Goal: Navigation & Orientation: Find specific page/section

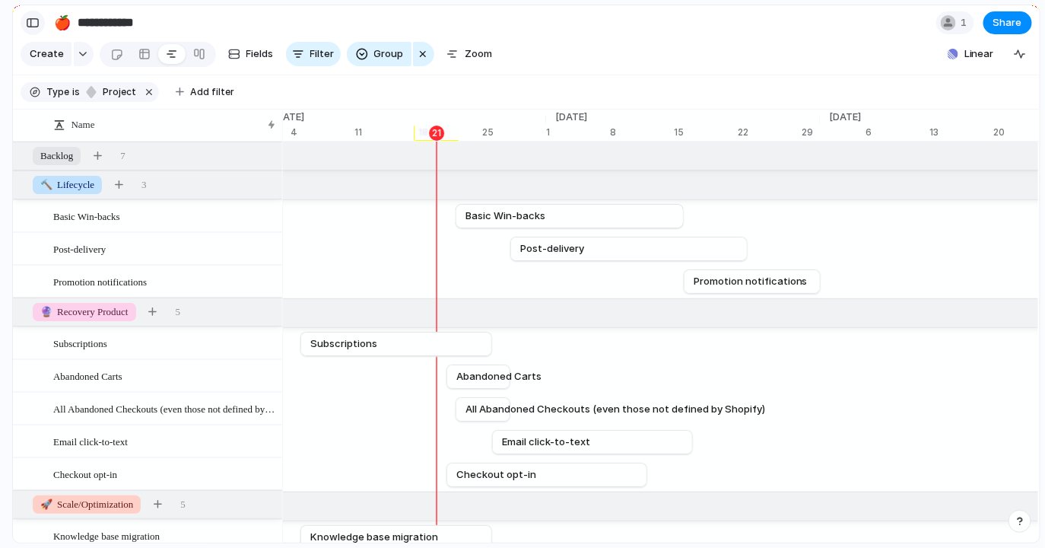
click at [33, 22] on div "button" at bounding box center [33, 22] width 14 height 11
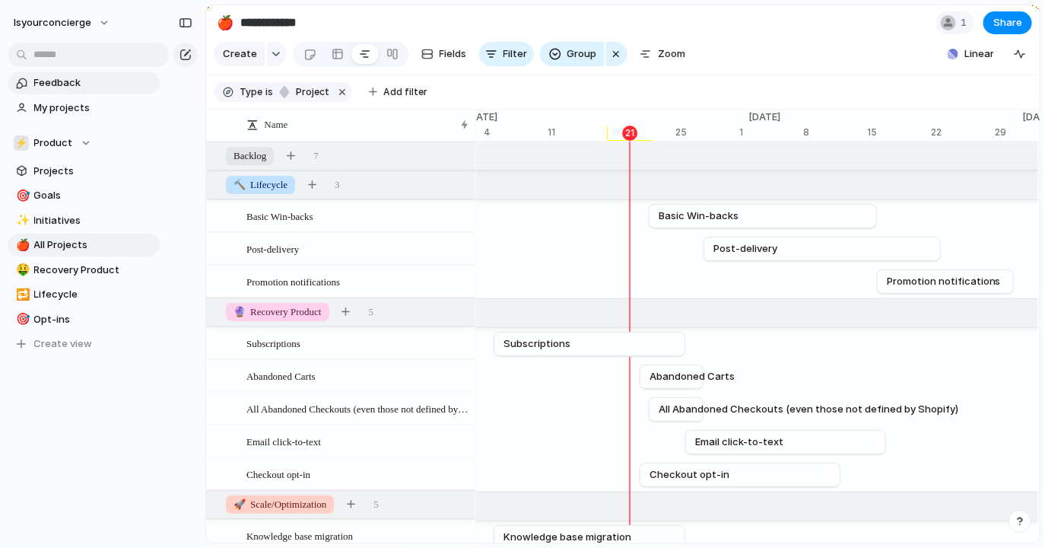
click at [92, 86] on span "Feedback" at bounding box center [94, 82] width 120 height 15
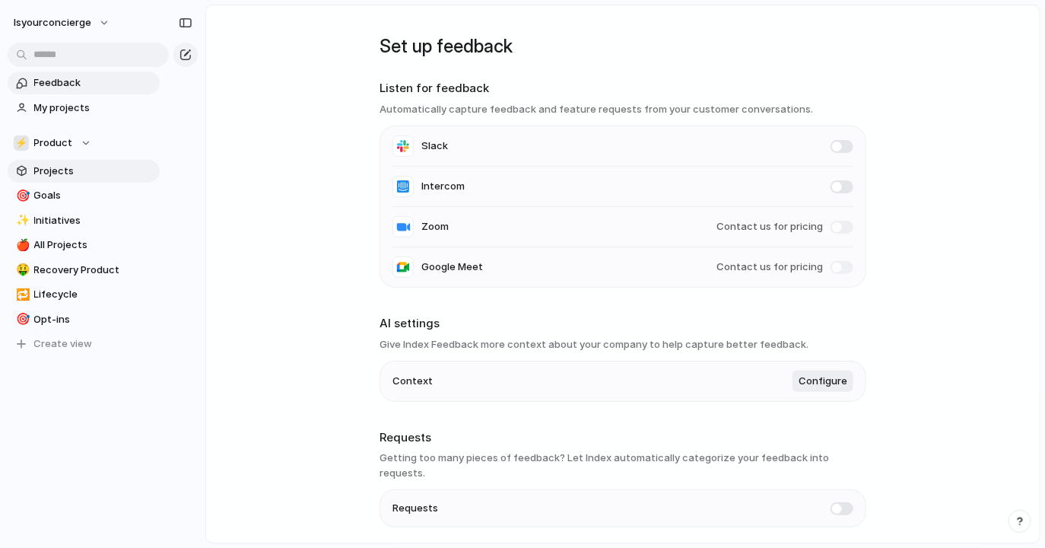
click at [87, 171] on span "Projects" at bounding box center [94, 171] width 120 height 15
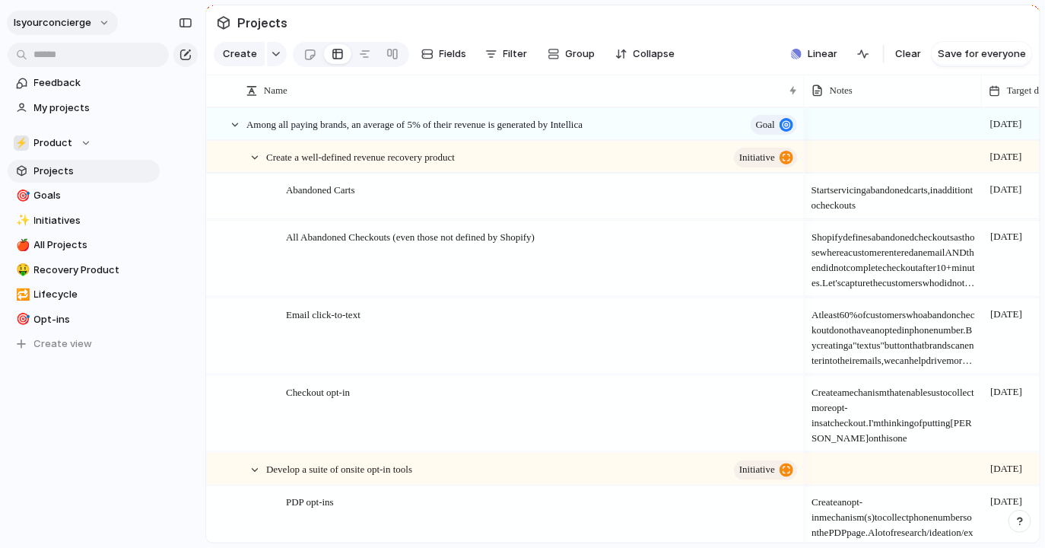
click at [102, 24] on button "isyourconcierge" at bounding box center [62, 23] width 111 height 24
click at [87, 62] on li "Settings" at bounding box center [74, 57] width 126 height 24
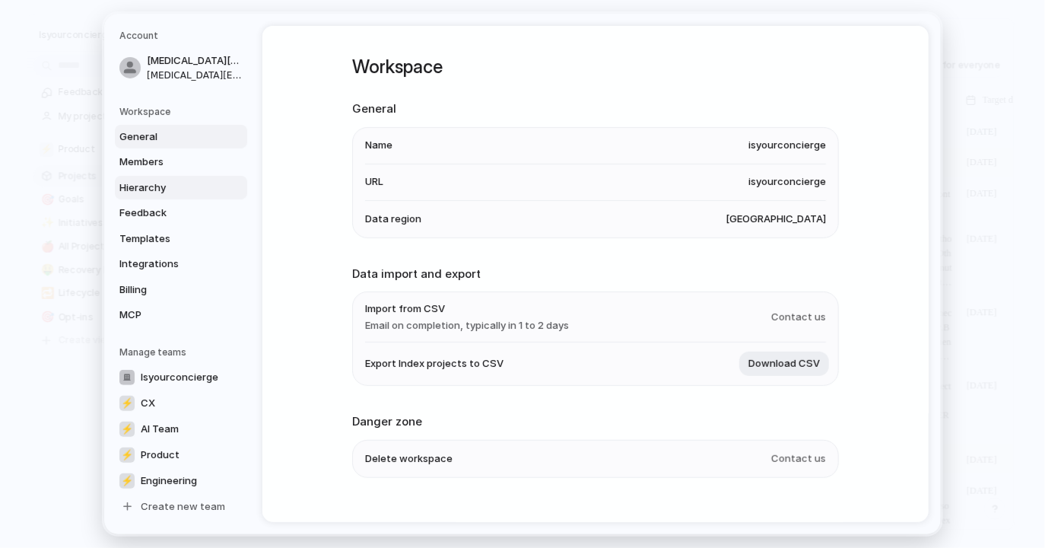
click at [170, 191] on span "Hierarchy" at bounding box center [167, 187] width 97 height 15
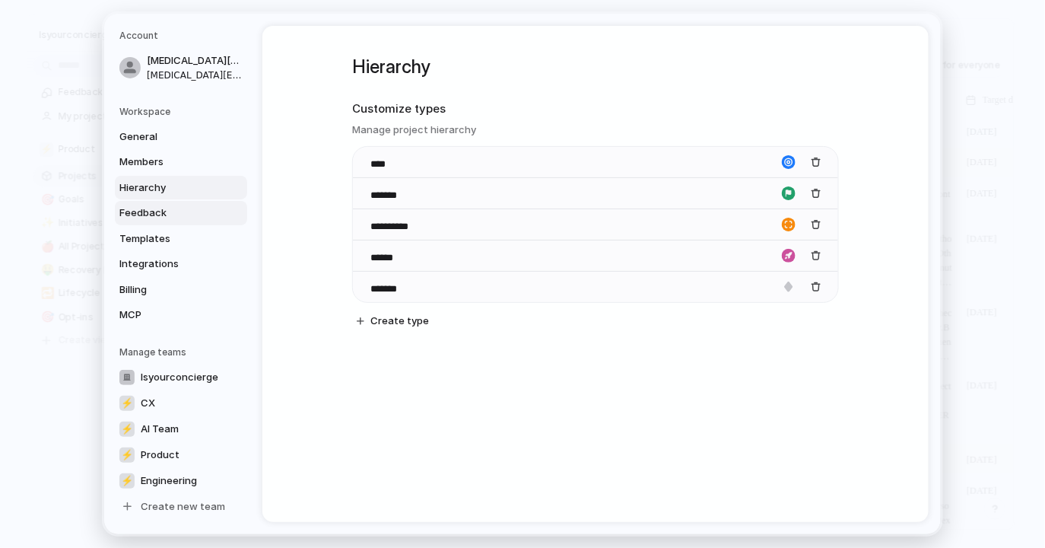
click at [175, 218] on span "Feedback" at bounding box center [167, 212] width 97 height 15
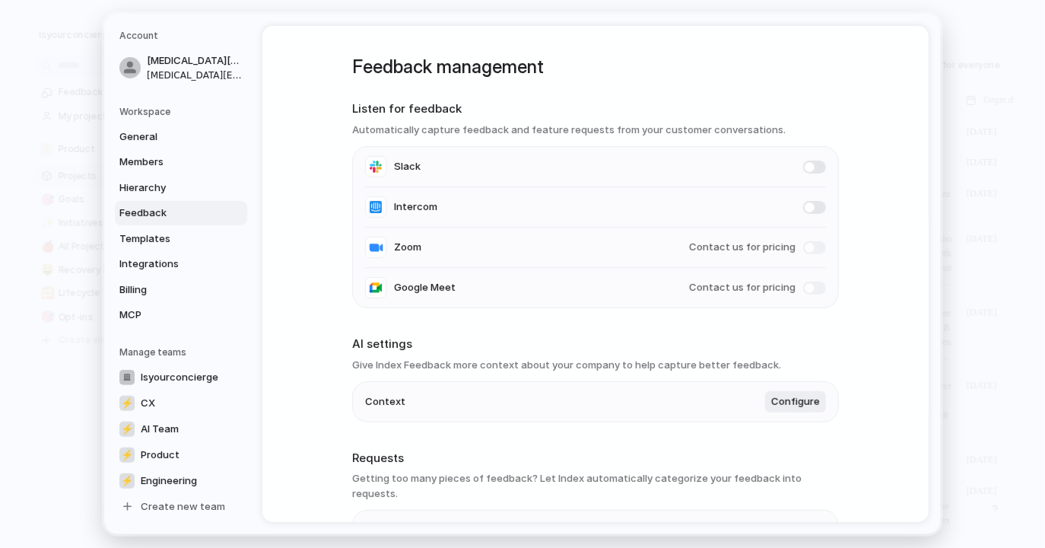
scroll to position [81, 0]
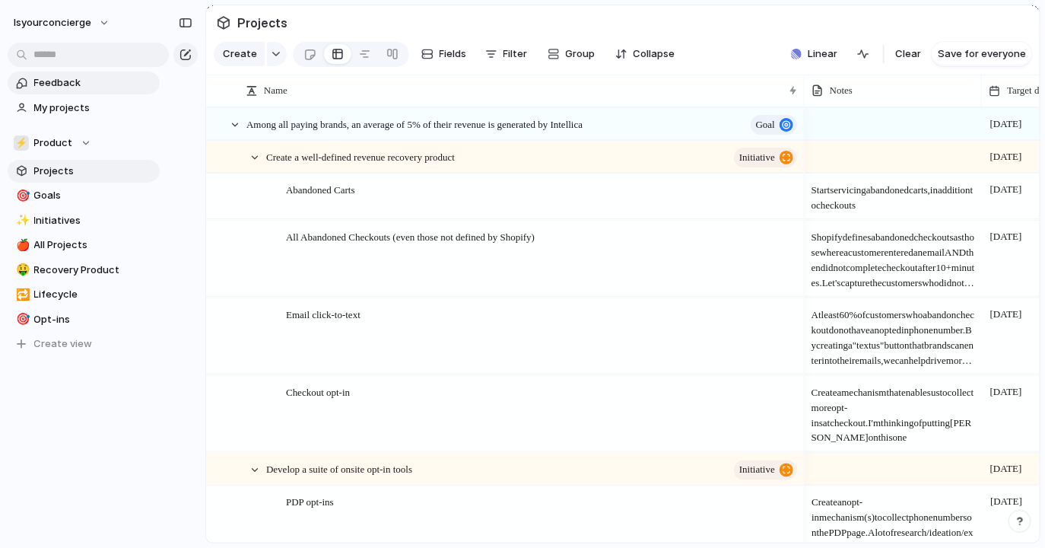
click at [78, 86] on span "Feedback" at bounding box center [94, 82] width 120 height 15
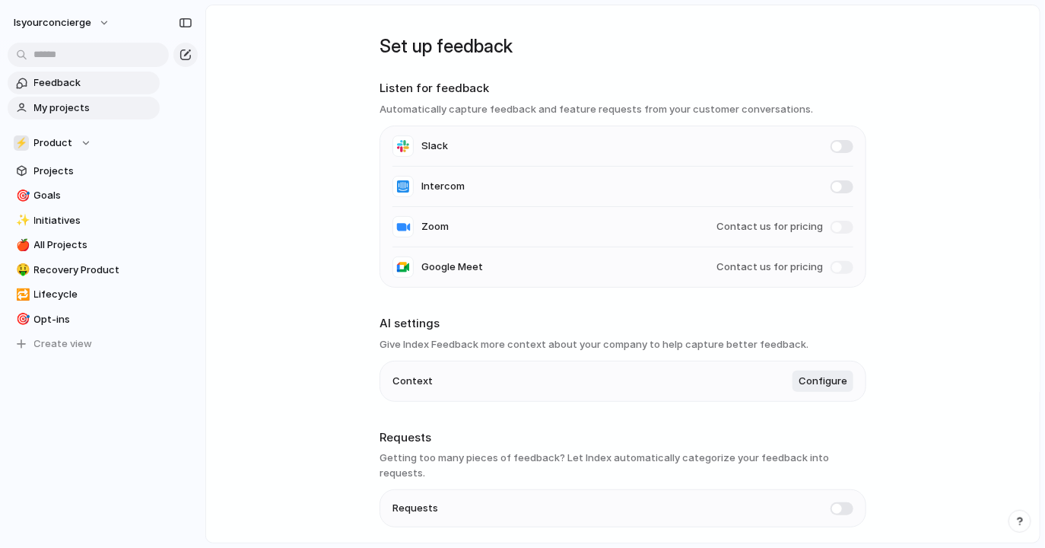
click at [70, 103] on span "My projects" at bounding box center [94, 107] width 120 height 15
